Goal: Task Accomplishment & Management: Complete application form

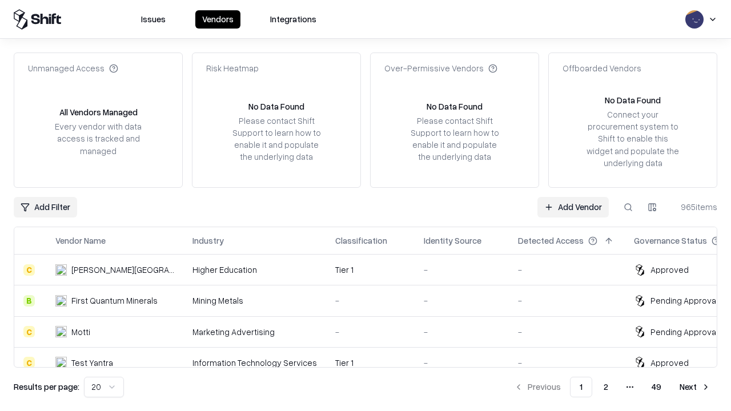
click at [573, 207] on link "Add Vendor" at bounding box center [573, 207] width 71 height 21
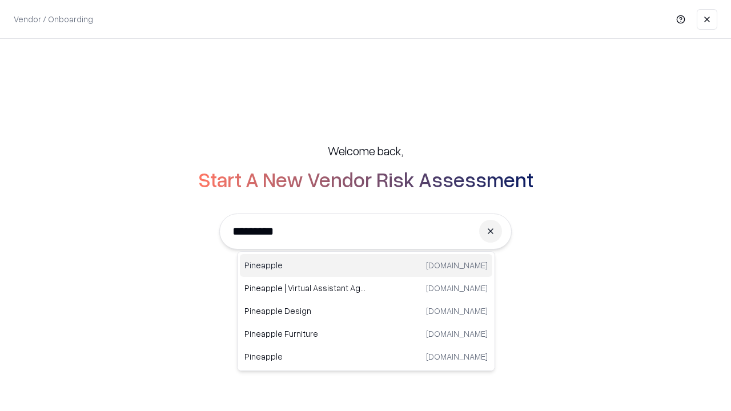
click at [366, 266] on div "Pineapple [DOMAIN_NAME]" at bounding box center [366, 265] width 253 height 23
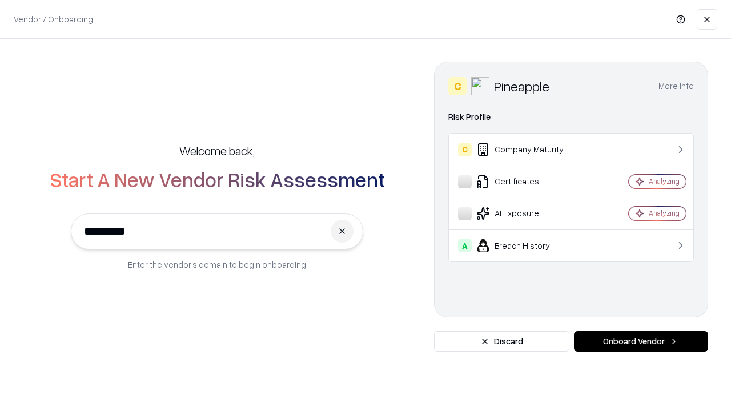
type input "*********"
click at [641, 342] on button "Onboard Vendor" at bounding box center [641, 341] width 134 height 21
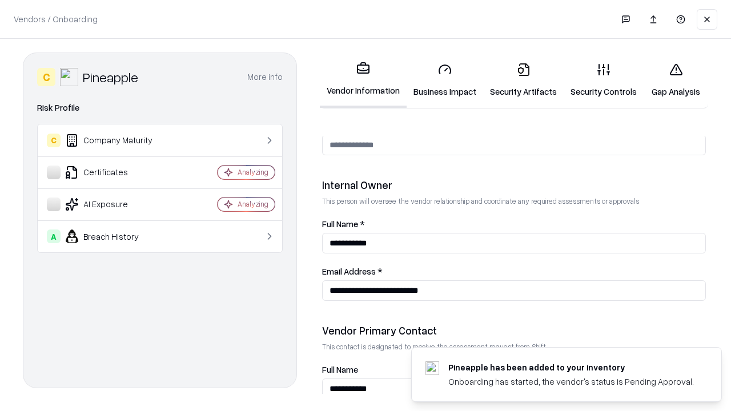
scroll to position [592, 0]
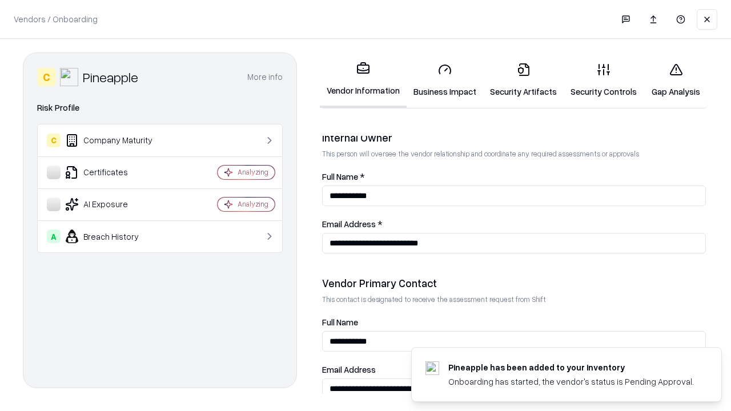
click at [523, 80] on link "Security Artifacts" at bounding box center [523, 80] width 81 height 53
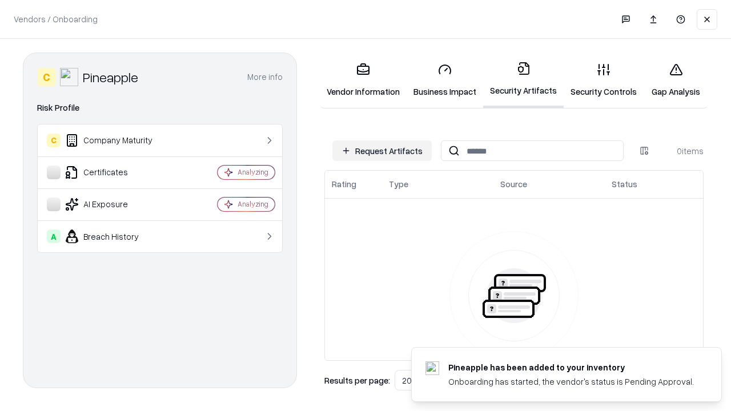
click at [382, 151] on button "Request Artifacts" at bounding box center [381, 151] width 99 height 21
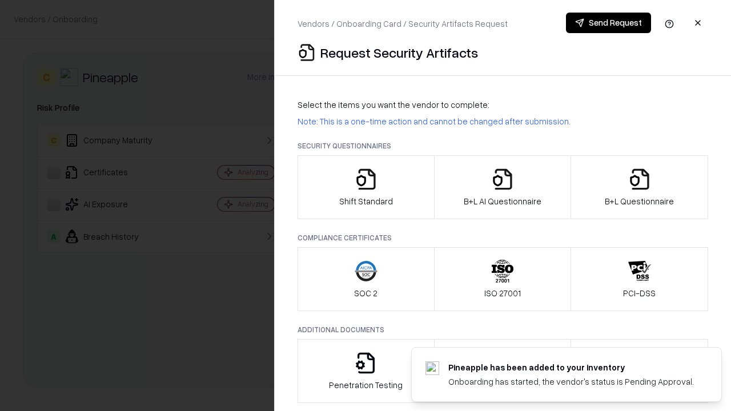
click at [639, 187] on icon "button" at bounding box center [639, 179] width 23 height 23
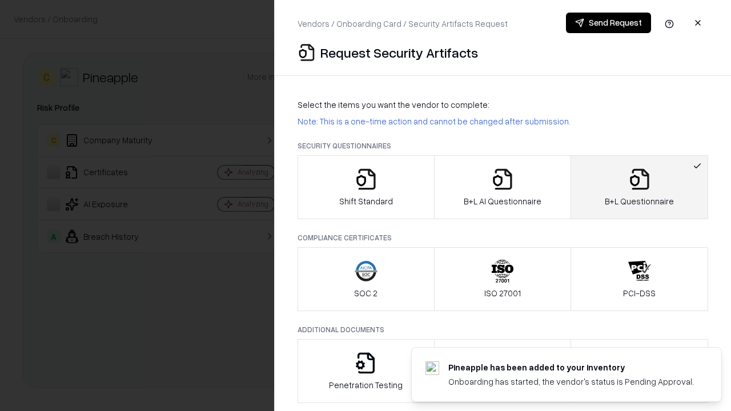
click at [502, 187] on icon "button" at bounding box center [502, 179] width 23 height 23
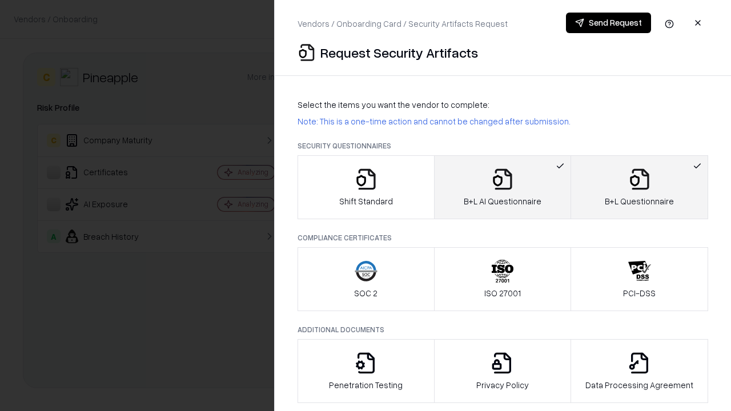
click at [608, 23] on button "Send Request" at bounding box center [608, 23] width 85 height 21
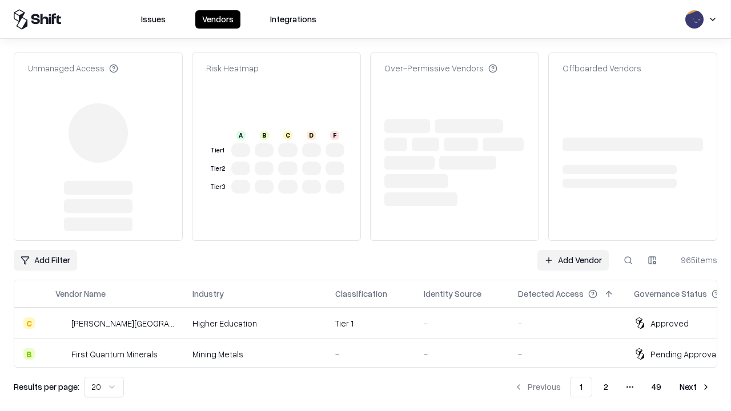
click at [573, 250] on link "Add Vendor" at bounding box center [573, 260] width 71 height 21
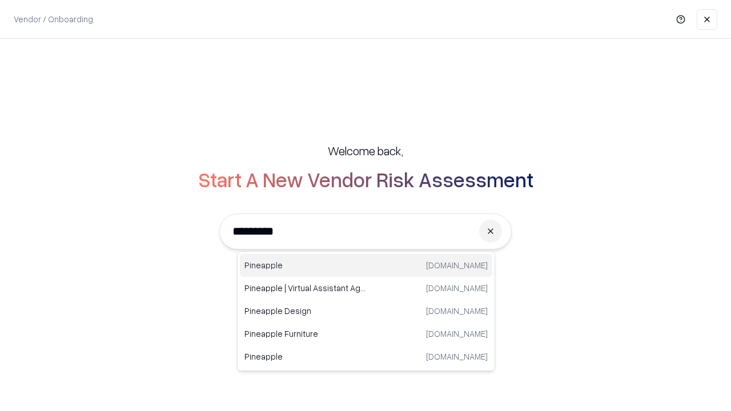
click at [366, 266] on div "Pineapple [DOMAIN_NAME]" at bounding box center [366, 265] width 253 height 23
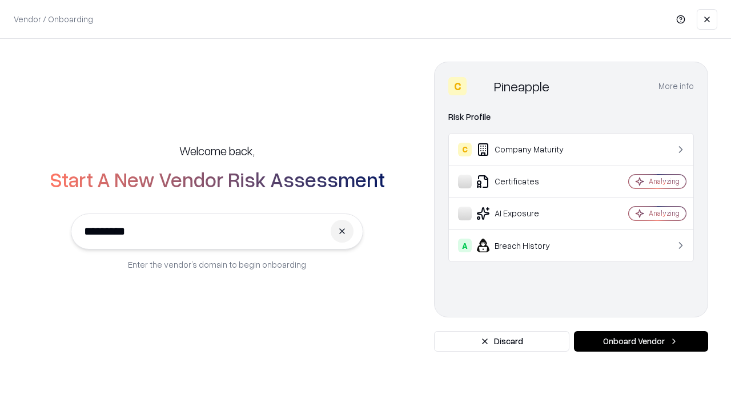
type input "*********"
click at [641, 342] on button "Onboard Vendor" at bounding box center [641, 341] width 134 height 21
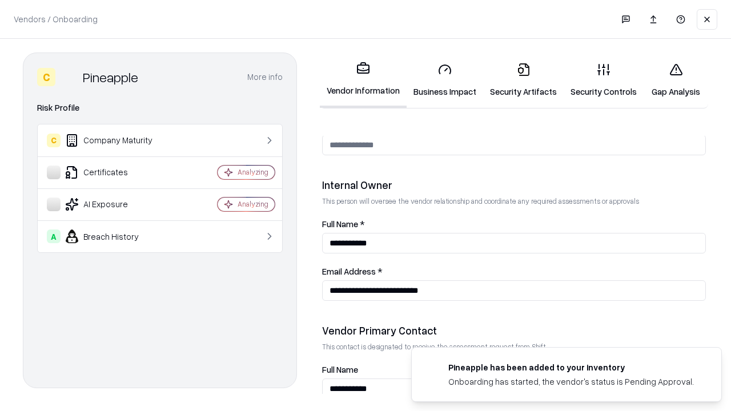
scroll to position [592, 0]
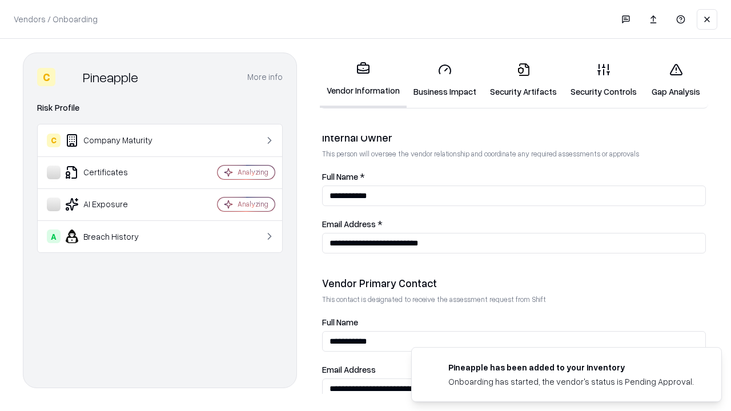
click at [676, 80] on link "Gap Analysis" at bounding box center [676, 80] width 65 height 53
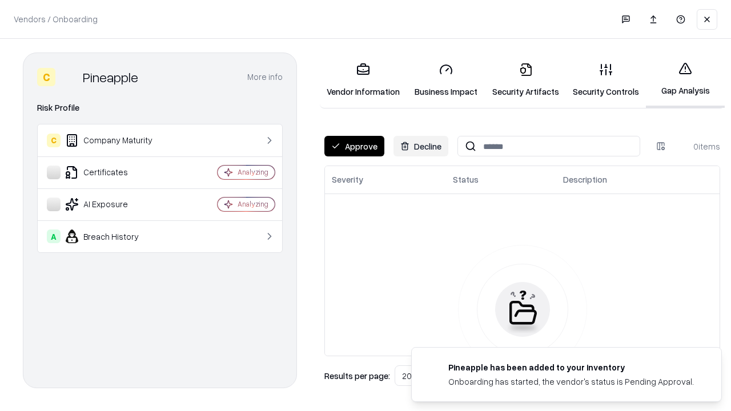
click at [354, 146] on button "Approve" at bounding box center [354, 146] width 60 height 21
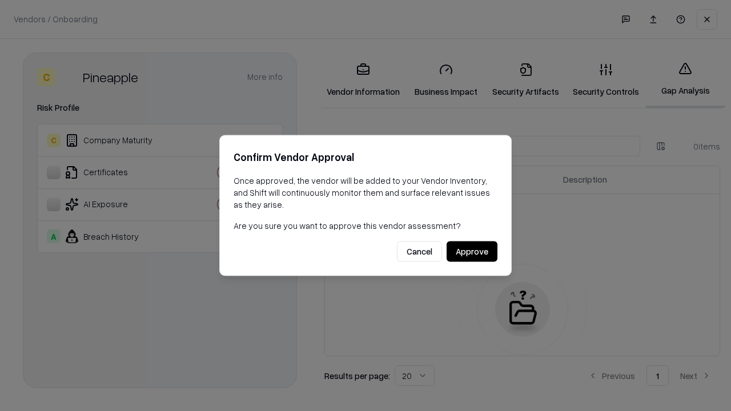
click at [472, 251] on button "Approve" at bounding box center [472, 252] width 51 height 21
